Goal: Transaction & Acquisition: Purchase product/service

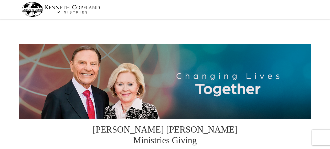
select select "TN"
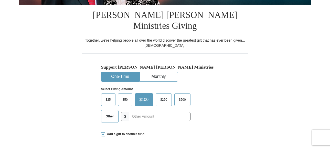
scroll to position [123, 0]
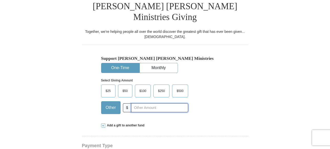
click at [148, 103] on input "text" at bounding box center [159, 107] width 57 height 9
type input "40.00"
click at [217, 101] on div "Select Giving Amount Amount must be a valid number The total gift cannot be les…" at bounding box center [165, 95] width 128 height 45
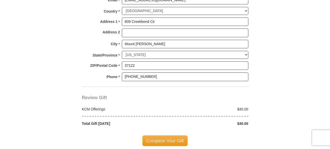
scroll to position [410, 0]
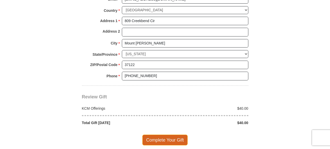
click at [172, 134] on span "Complete Your Gift" at bounding box center [164, 139] width 45 height 11
